Goal: Transaction & Acquisition: Purchase product/service

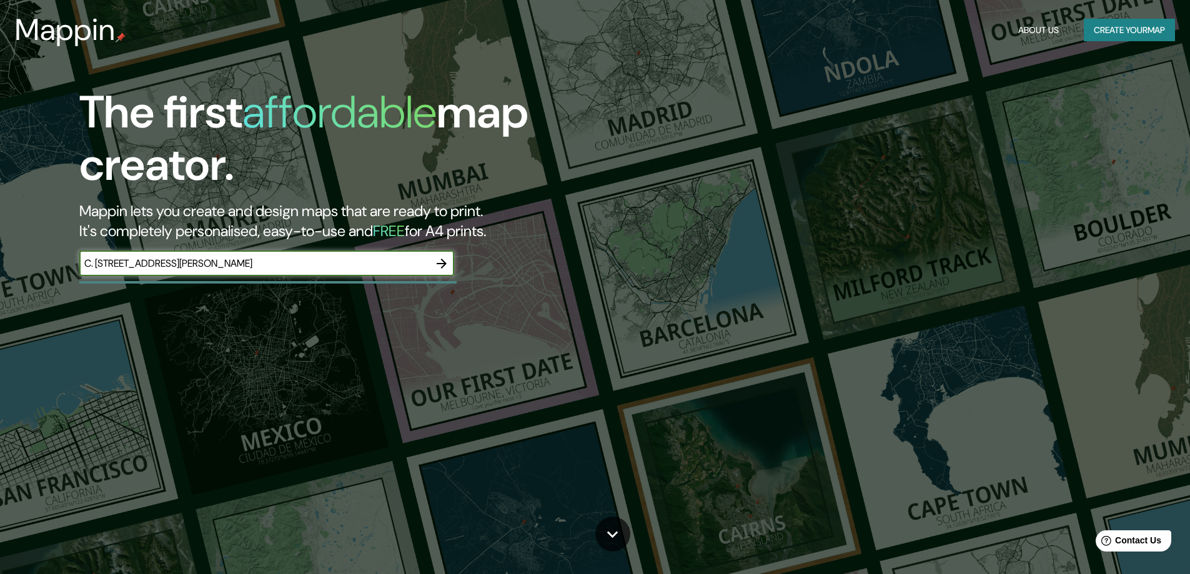
type input "C. [STREET_ADDRESS][PERSON_NAME]"
click at [439, 265] on icon "button" at bounding box center [441, 263] width 15 height 15
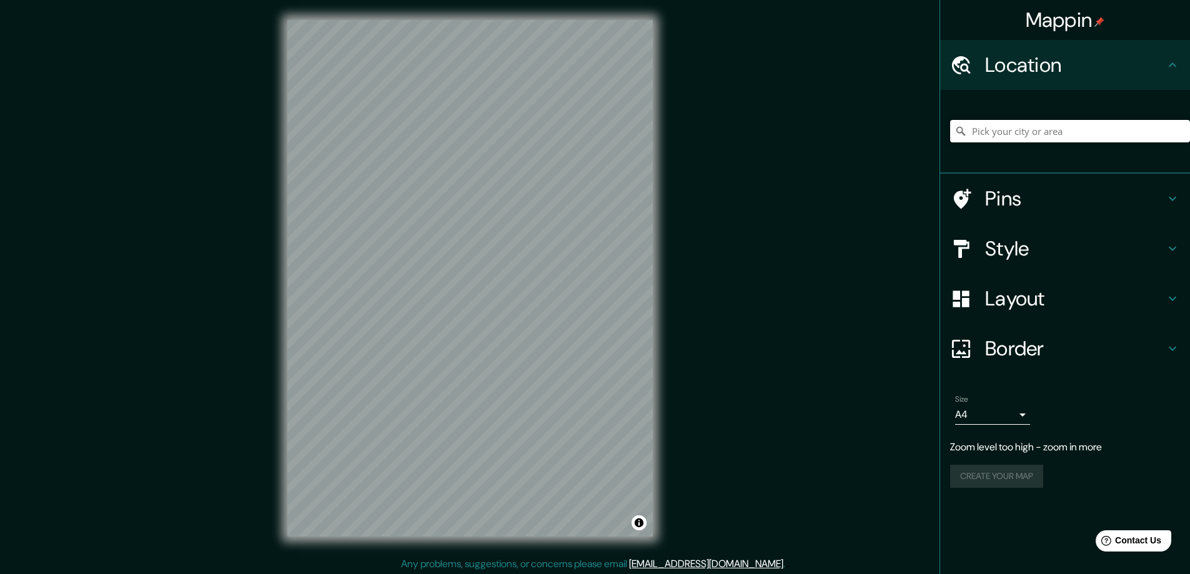
click at [1043, 136] on input "Pick your city or area" at bounding box center [1070, 131] width 240 height 22
paste input "C. [STREET_ADDRESS][PERSON_NAME]"
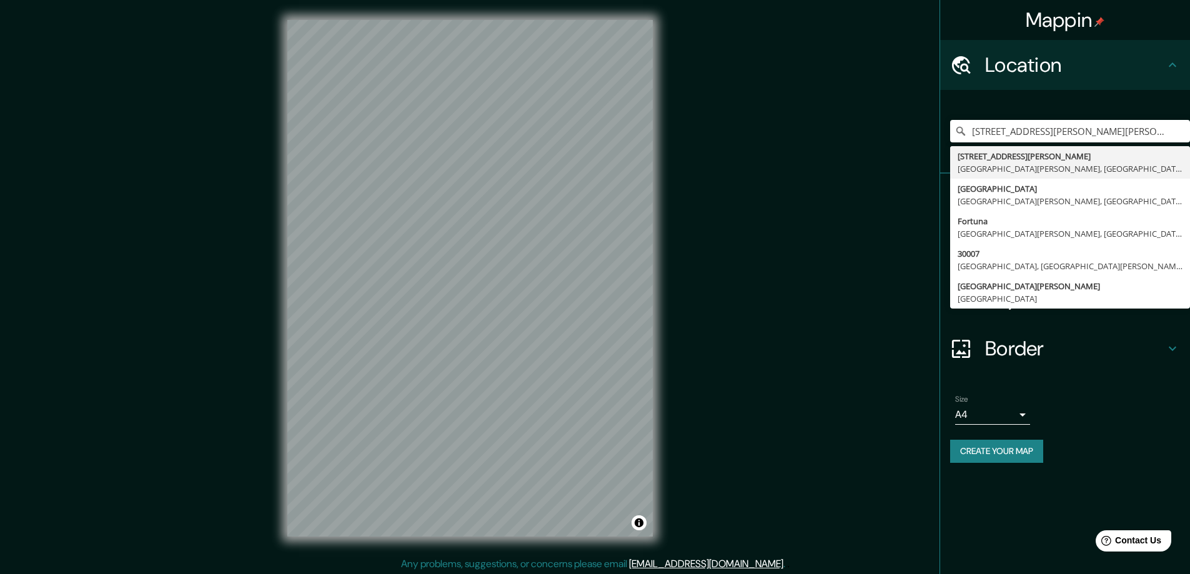
click at [1052, 493] on div "Mappin Location [STREET_ADDRESS][PERSON_NAME][PERSON_NAME] [STREET_ADDRESS][PER…" at bounding box center [1064, 287] width 250 height 574
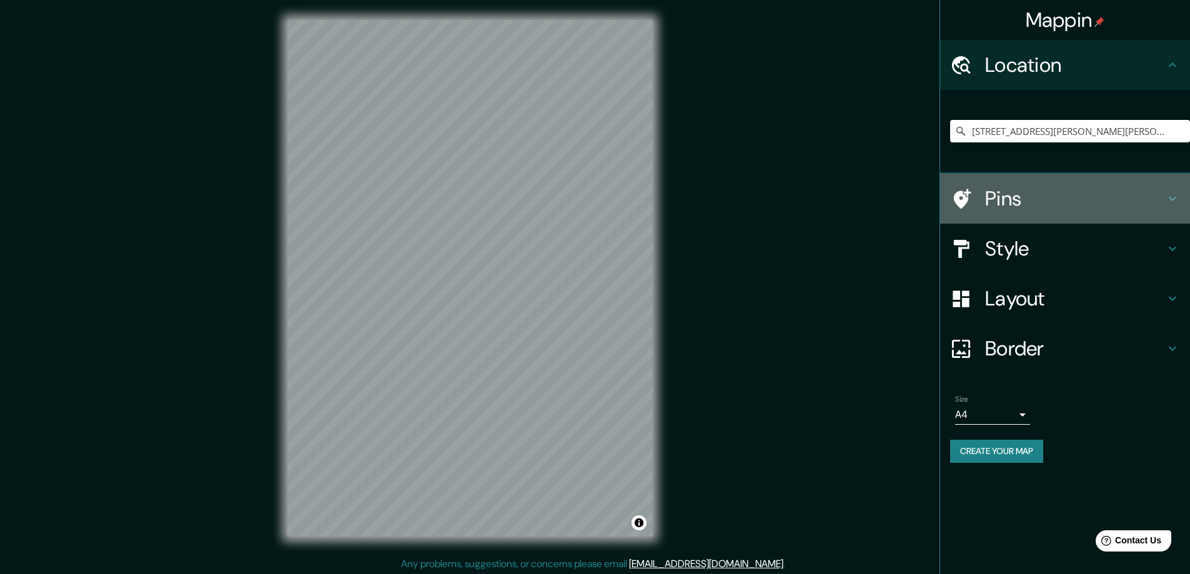
click at [1046, 202] on h4 "Pins" at bounding box center [1075, 198] width 180 height 25
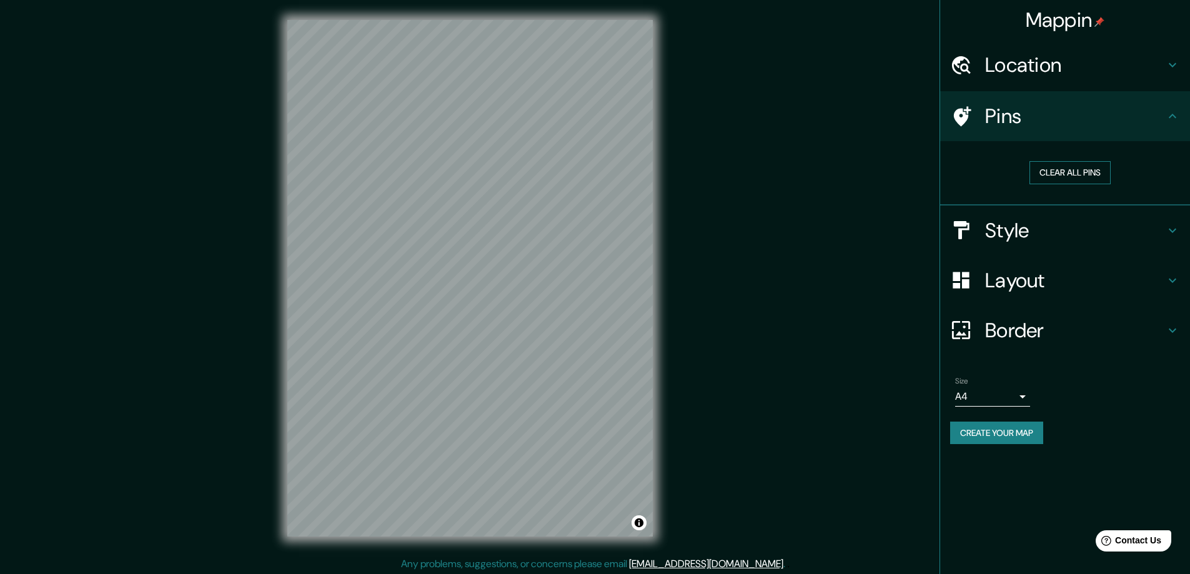
click at [1072, 175] on button "Clear all pins" at bounding box center [1069, 172] width 81 height 23
click at [1109, 67] on h4 "Location" at bounding box center [1075, 64] width 180 height 25
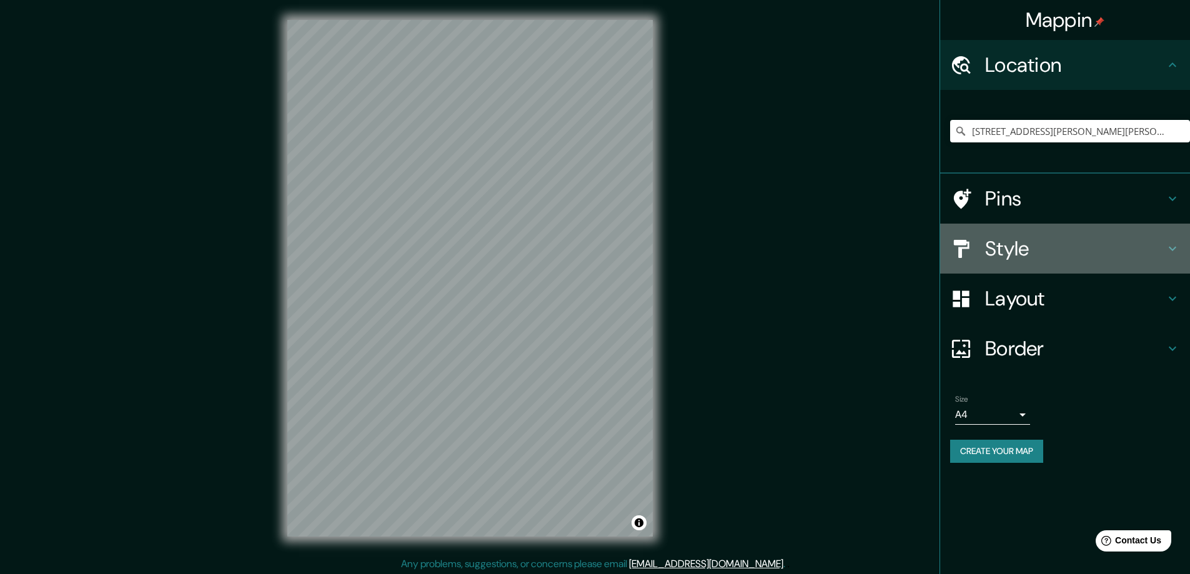
click at [1047, 249] on h4 "Style" at bounding box center [1075, 248] width 180 height 25
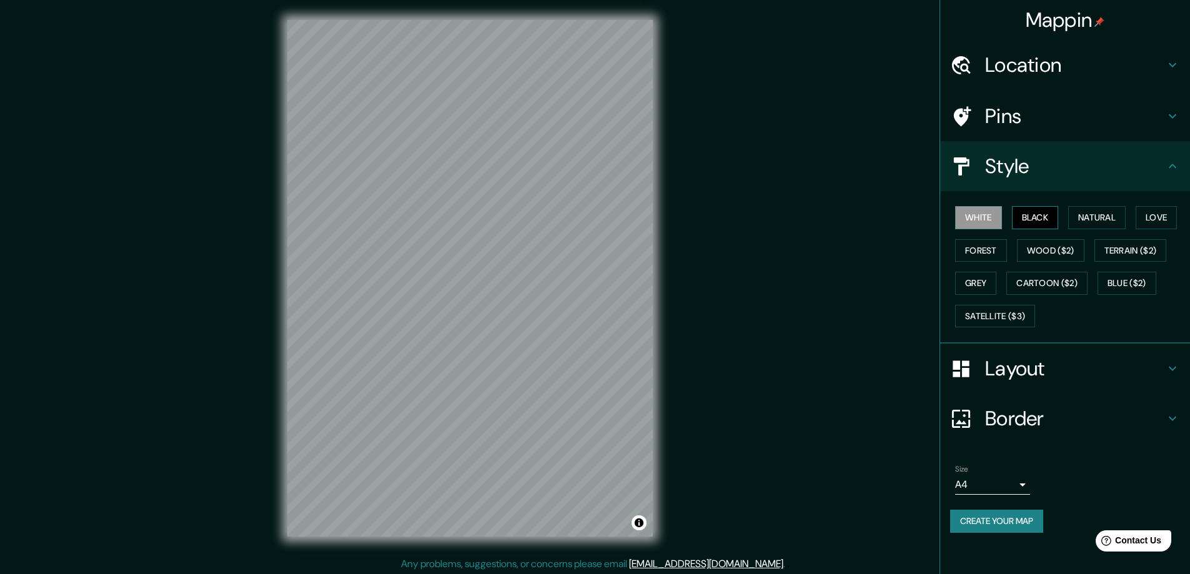
click at [1031, 219] on button "Black" at bounding box center [1035, 217] width 47 height 23
click at [1083, 217] on button "Natural" at bounding box center [1096, 217] width 57 height 23
click at [1053, 55] on h4 "Location" at bounding box center [1075, 64] width 180 height 25
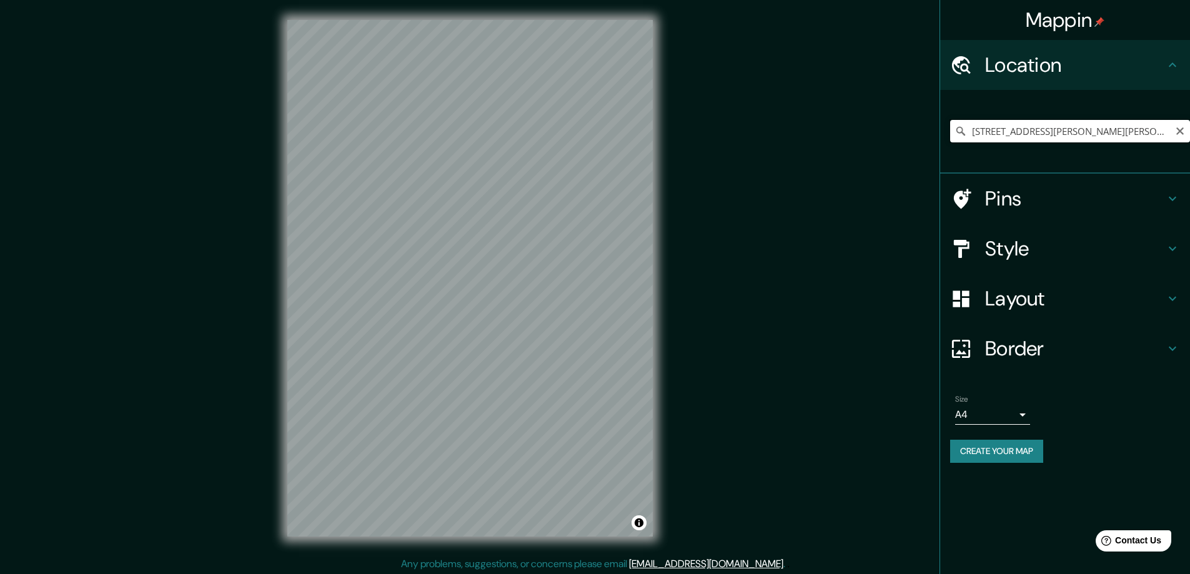
click at [1107, 129] on input "[STREET_ADDRESS][PERSON_NAME][PERSON_NAME]" at bounding box center [1070, 131] width 240 height 22
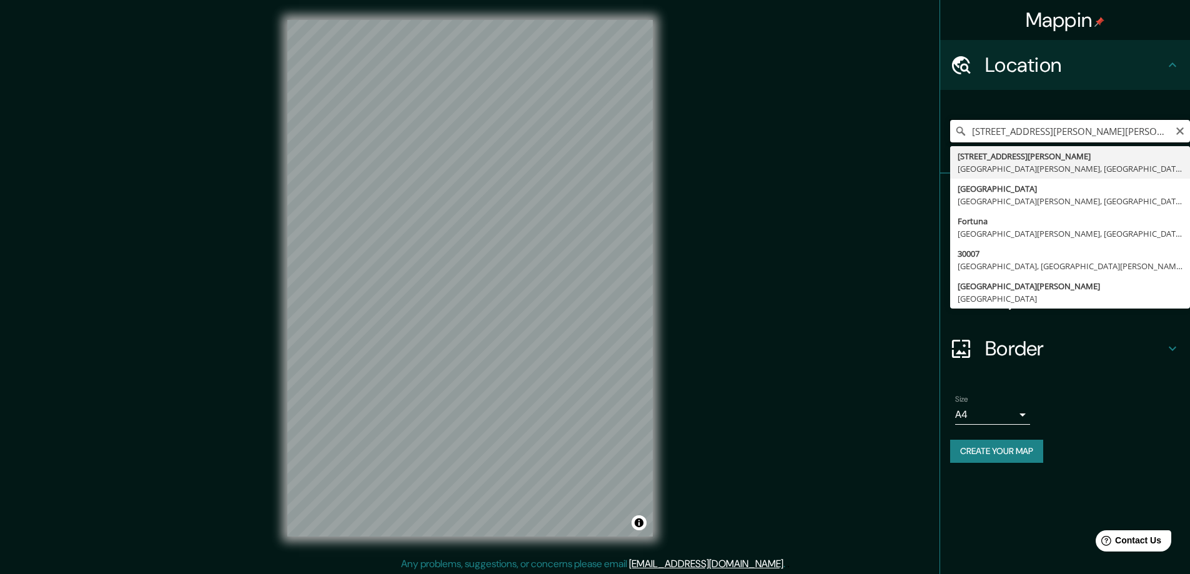
click at [1107, 129] on input "[STREET_ADDRESS][PERSON_NAME][PERSON_NAME]" at bounding box center [1070, 131] width 240 height 22
click at [1108, 129] on input "[STREET_ADDRESS][PERSON_NAME][PERSON_NAME]" at bounding box center [1070, 131] width 240 height 22
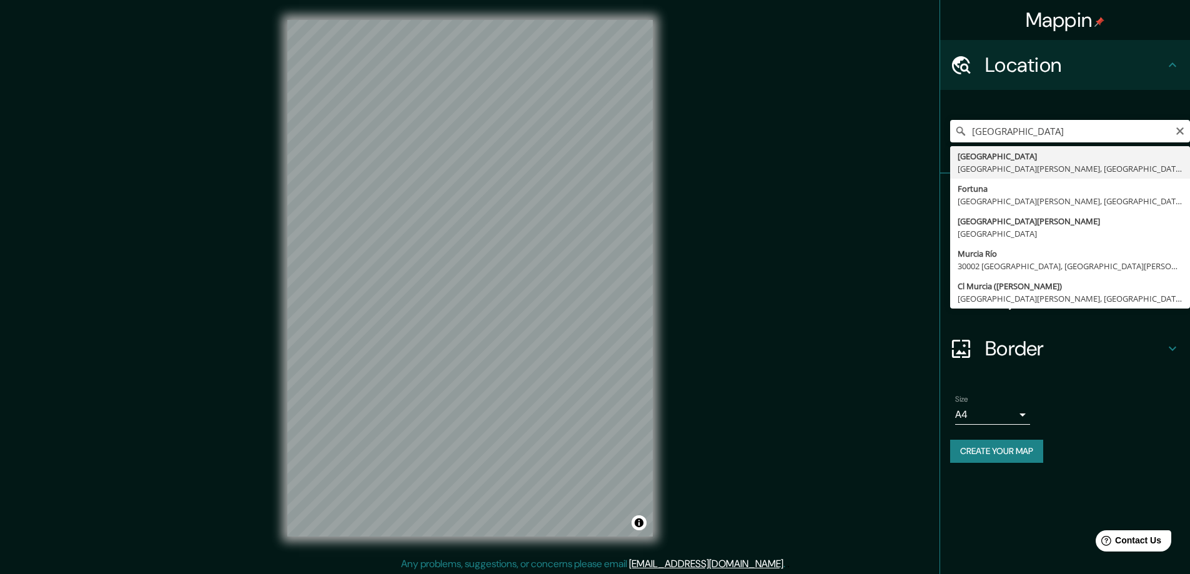
type input "[GEOGRAPHIC_DATA], [GEOGRAPHIC_DATA][PERSON_NAME], [GEOGRAPHIC_DATA]"
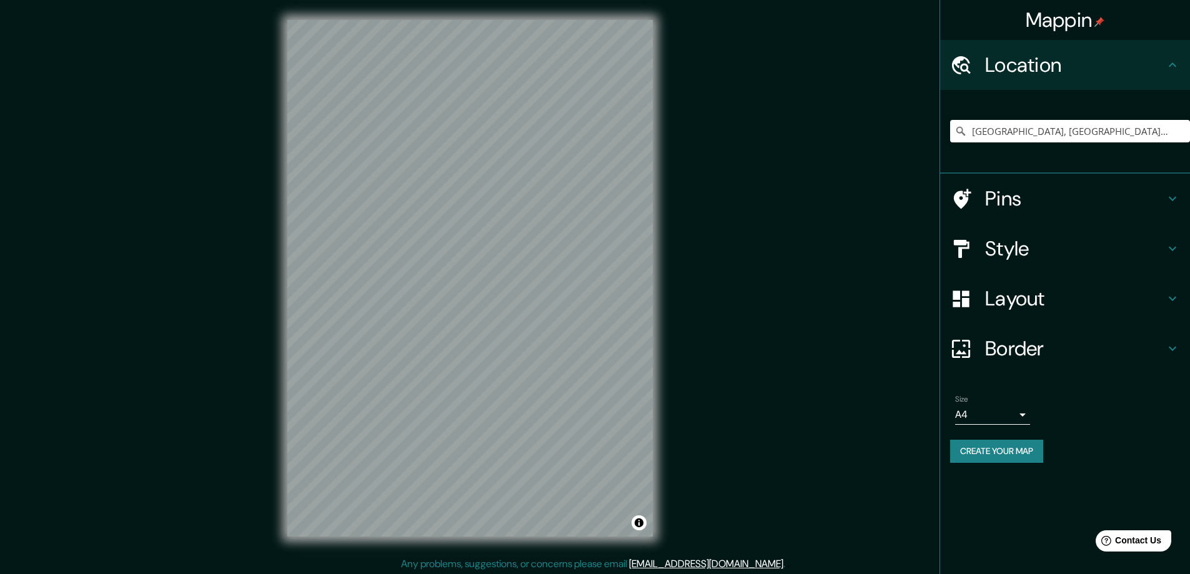
click at [1077, 249] on h4 "Style" at bounding box center [1075, 248] width 180 height 25
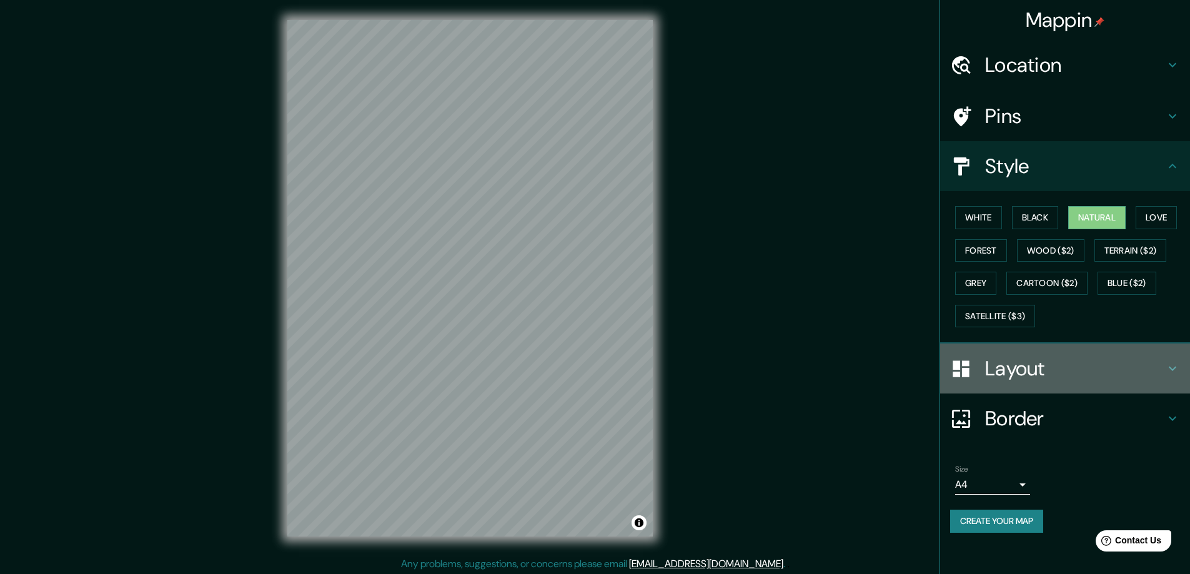
click at [1037, 382] on div "Layout" at bounding box center [1065, 369] width 250 height 50
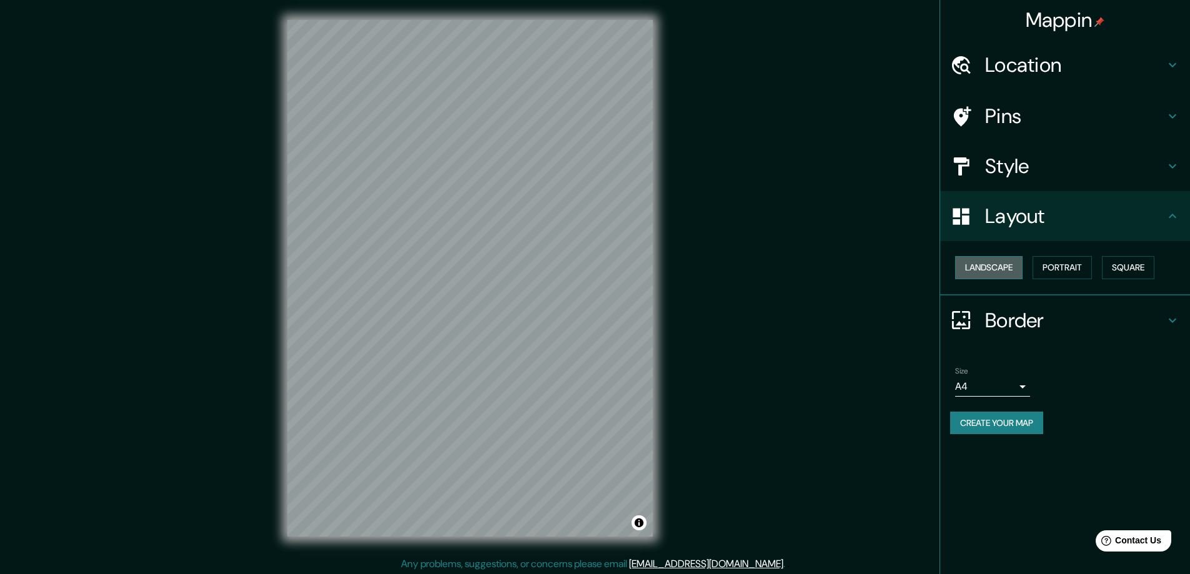
click at [1006, 264] on button "Landscape" at bounding box center [988, 267] width 67 height 23
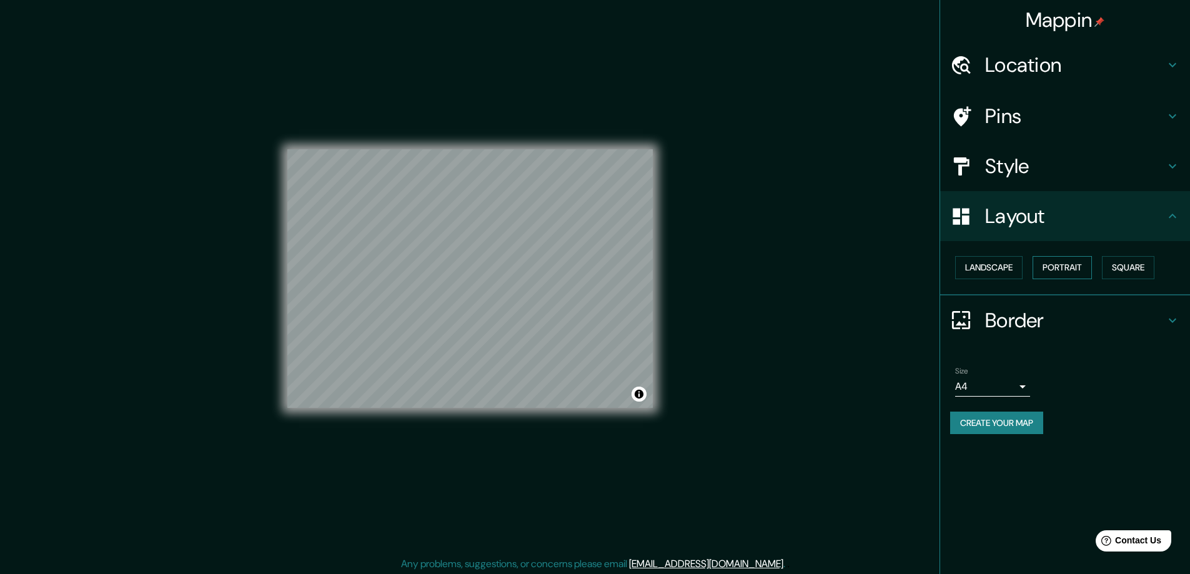
click at [1092, 264] on button "Portrait" at bounding box center [1061, 267] width 59 height 23
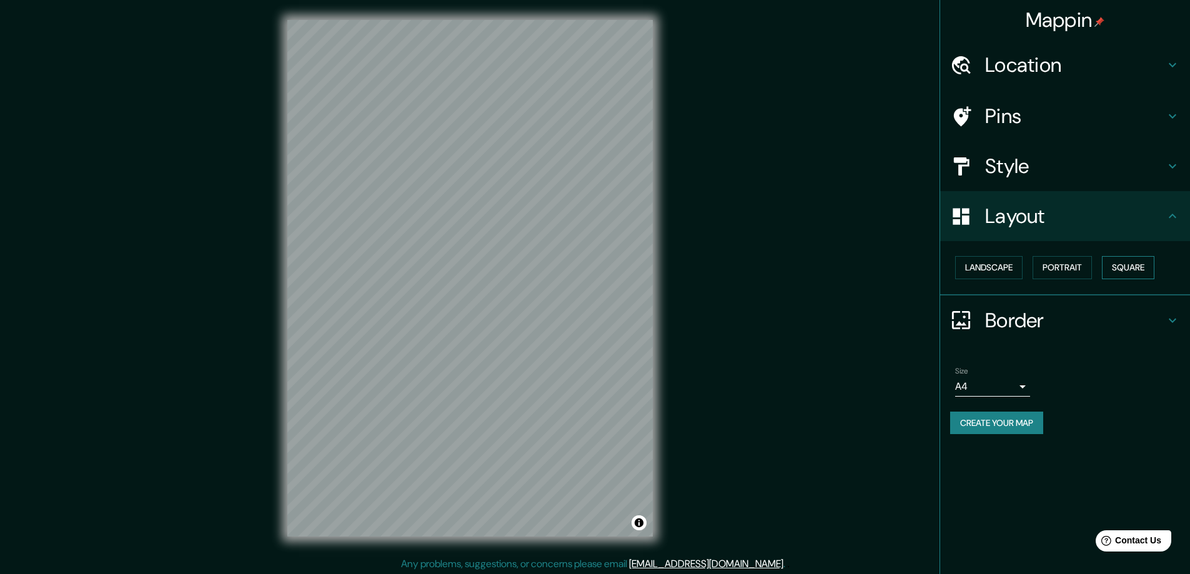
click at [1128, 265] on button "Square" at bounding box center [1128, 267] width 52 height 23
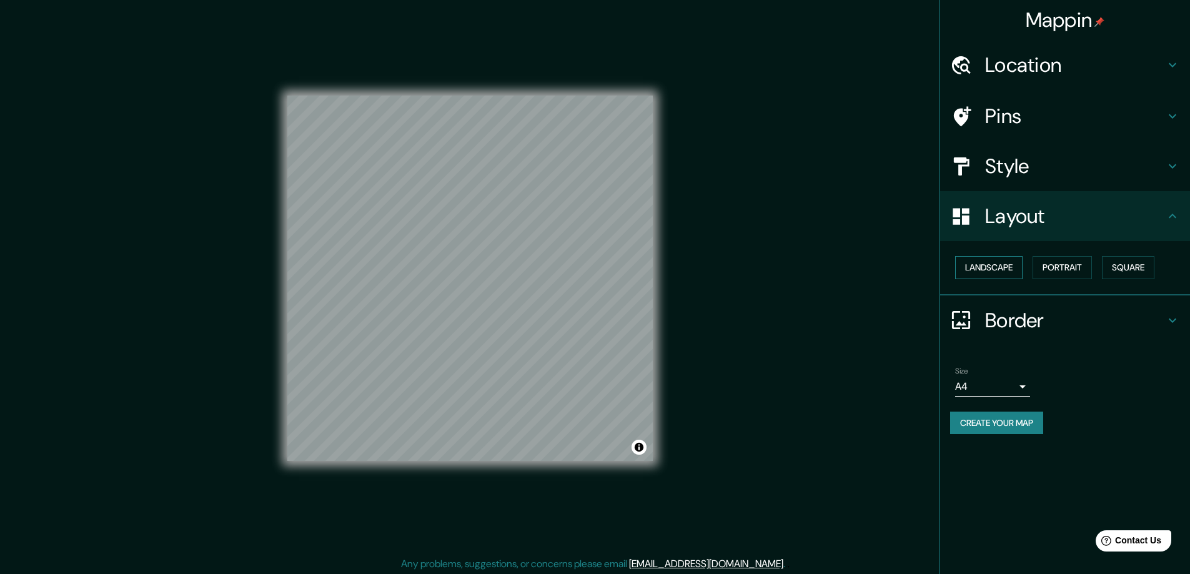
click at [989, 270] on button "Landscape" at bounding box center [988, 267] width 67 height 23
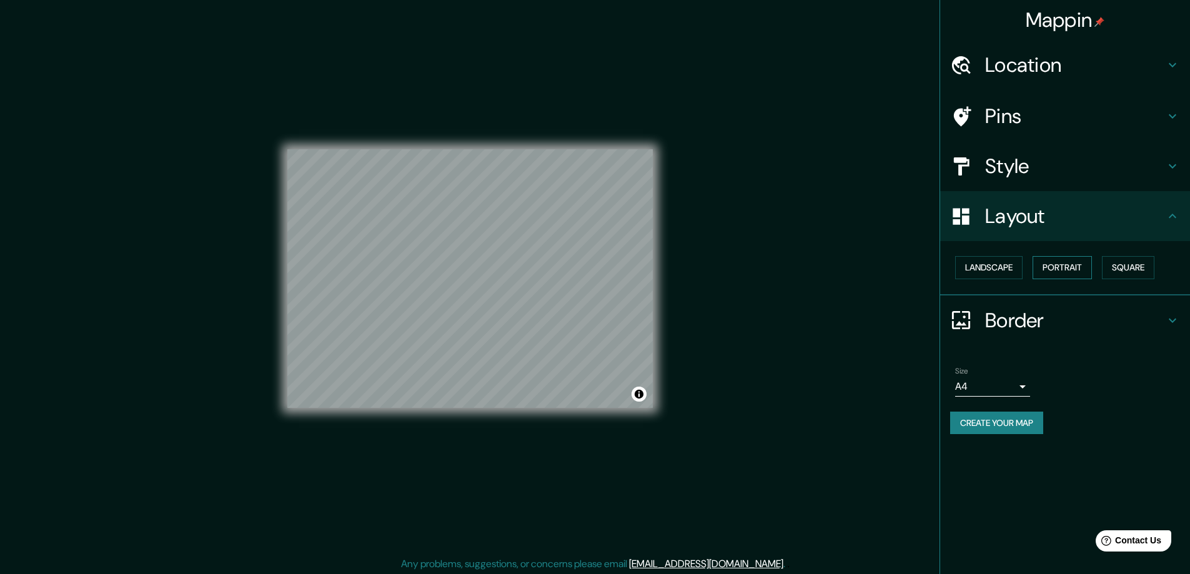
click at [1056, 255] on div "Landscape [GEOGRAPHIC_DATA]" at bounding box center [1070, 267] width 240 height 33
click at [1061, 267] on button "Portrait" at bounding box center [1061, 267] width 59 height 23
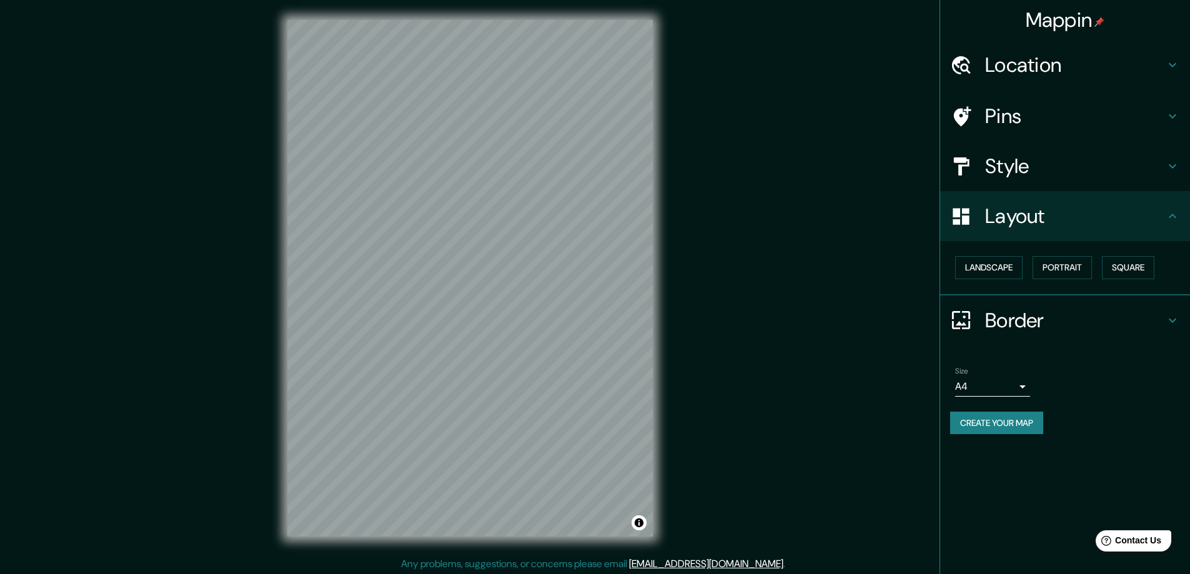
click at [1028, 316] on h4 "Border" at bounding box center [1075, 320] width 180 height 25
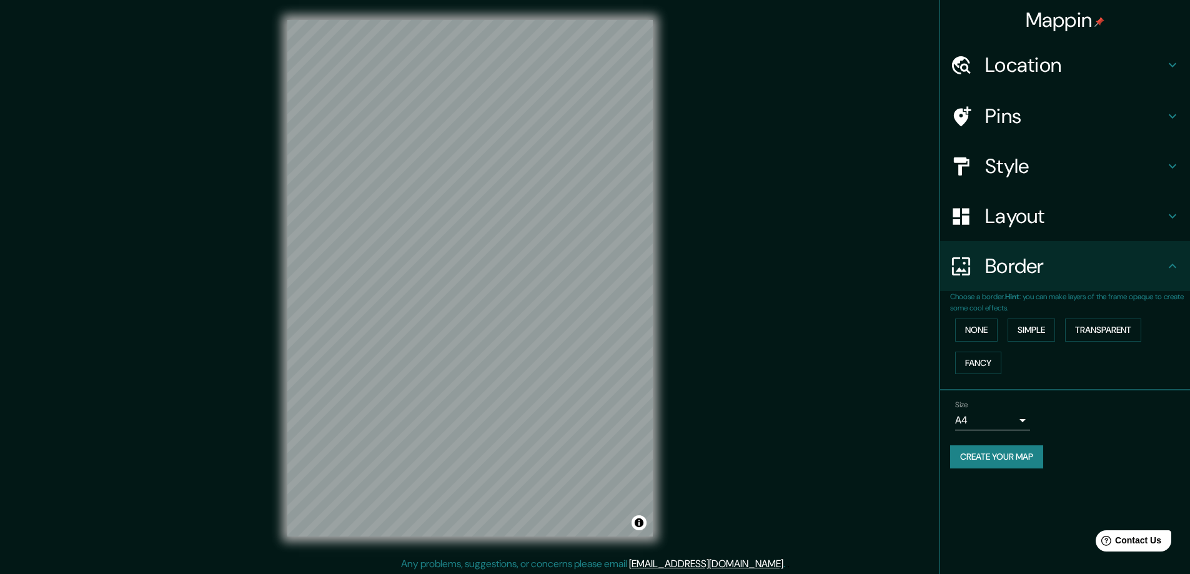
click at [1029, 177] on h4 "Style" at bounding box center [1075, 166] width 180 height 25
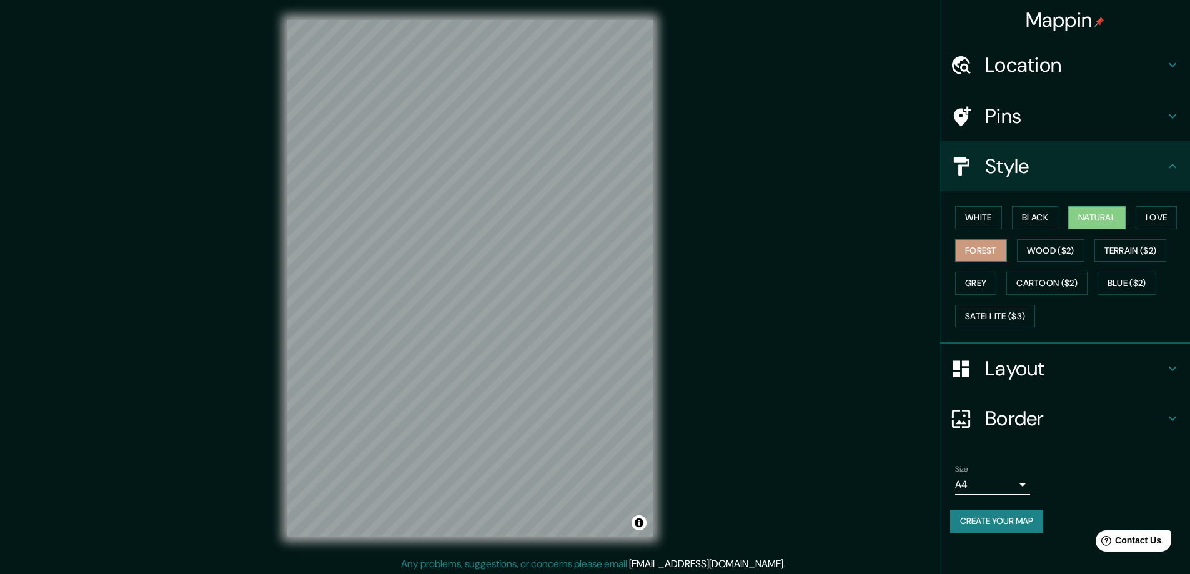
click at [981, 254] on button "Forest" at bounding box center [981, 250] width 52 height 23
click at [1048, 258] on button "Wood ($2)" at bounding box center [1050, 250] width 67 height 23
click at [970, 285] on button "Grey" at bounding box center [975, 283] width 41 height 23
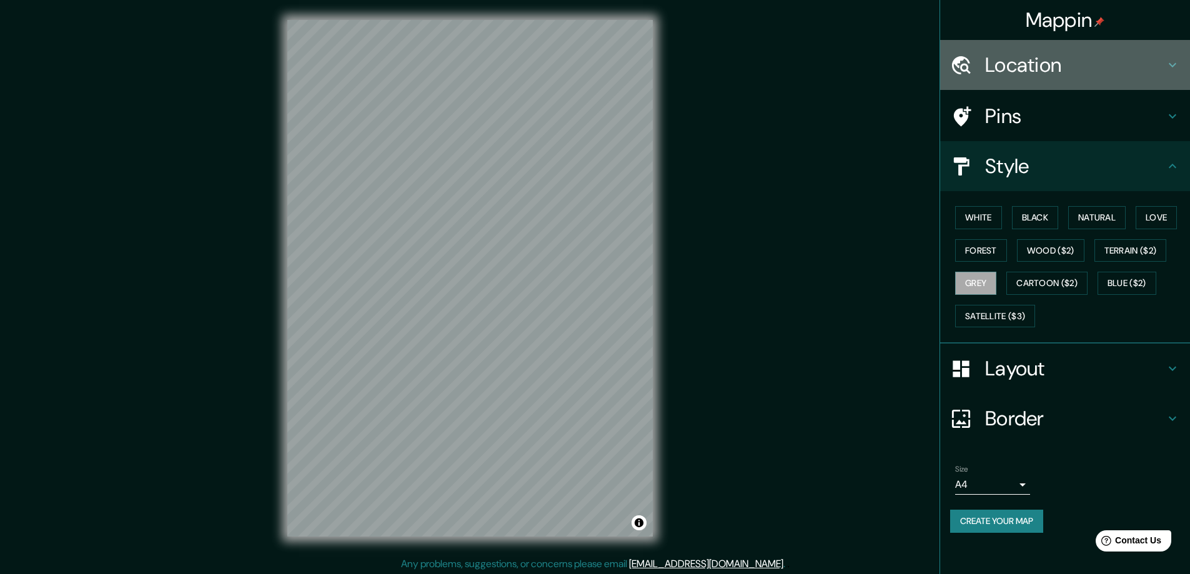
click at [1085, 74] on h4 "Location" at bounding box center [1075, 64] width 180 height 25
